Goal: Use online tool/utility: Utilize a website feature to perform a specific function

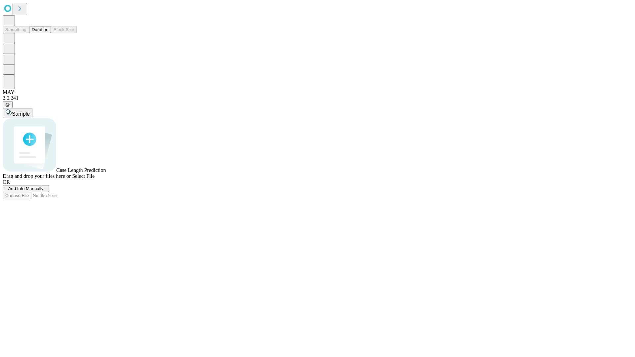
click at [48, 33] on button "Duration" at bounding box center [40, 29] width 22 height 7
click at [44, 191] on span "Add Info Manually" at bounding box center [25, 188] width 35 height 5
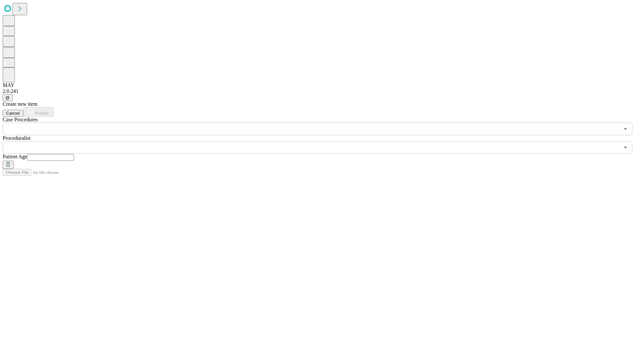
click at [74, 154] on input "text" at bounding box center [50, 157] width 47 height 7
type input "**"
click at [322, 141] on input "text" at bounding box center [311, 147] width 616 height 13
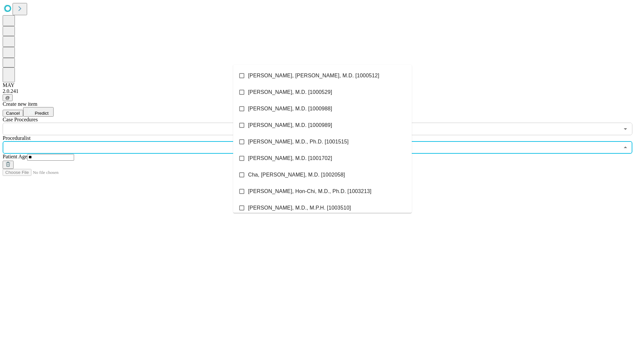
click at [322, 76] on li "[PERSON_NAME], [PERSON_NAME], M.D. [1000512]" at bounding box center [322, 75] width 178 height 17
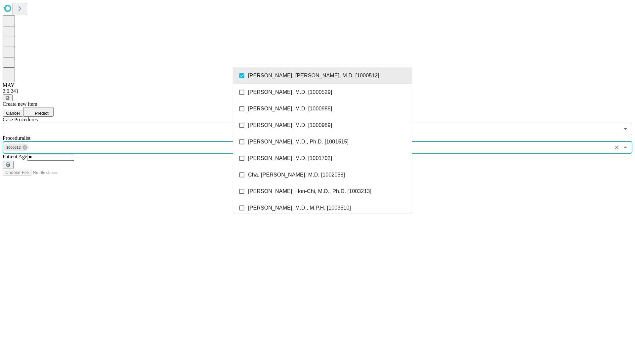
click at [139, 123] on input "text" at bounding box center [311, 129] width 616 height 13
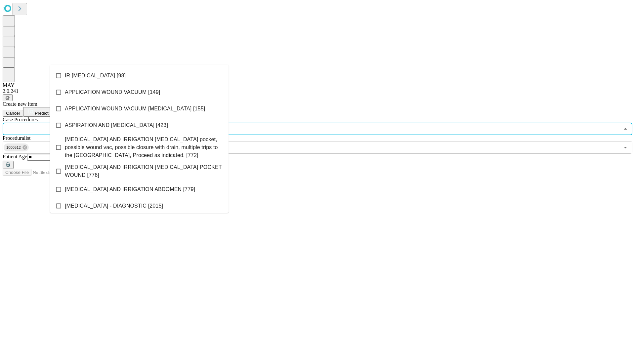
click at [139, 76] on li "IR [MEDICAL_DATA] [98]" at bounding box center [139, 75] width 178 height 17
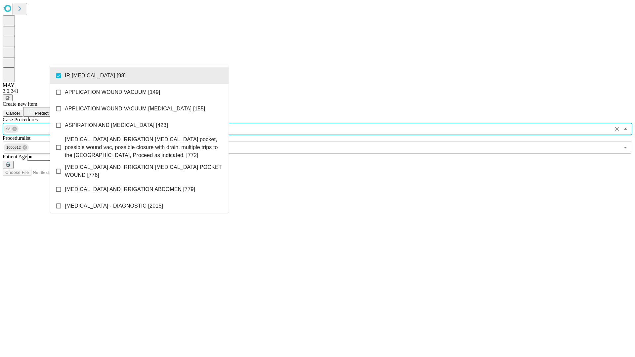
click at [48, 111] on span "Predict" at bounding box center [42, 113] width 14 height 5
